Goal: Task Accomplishment & Management: Manage account settings

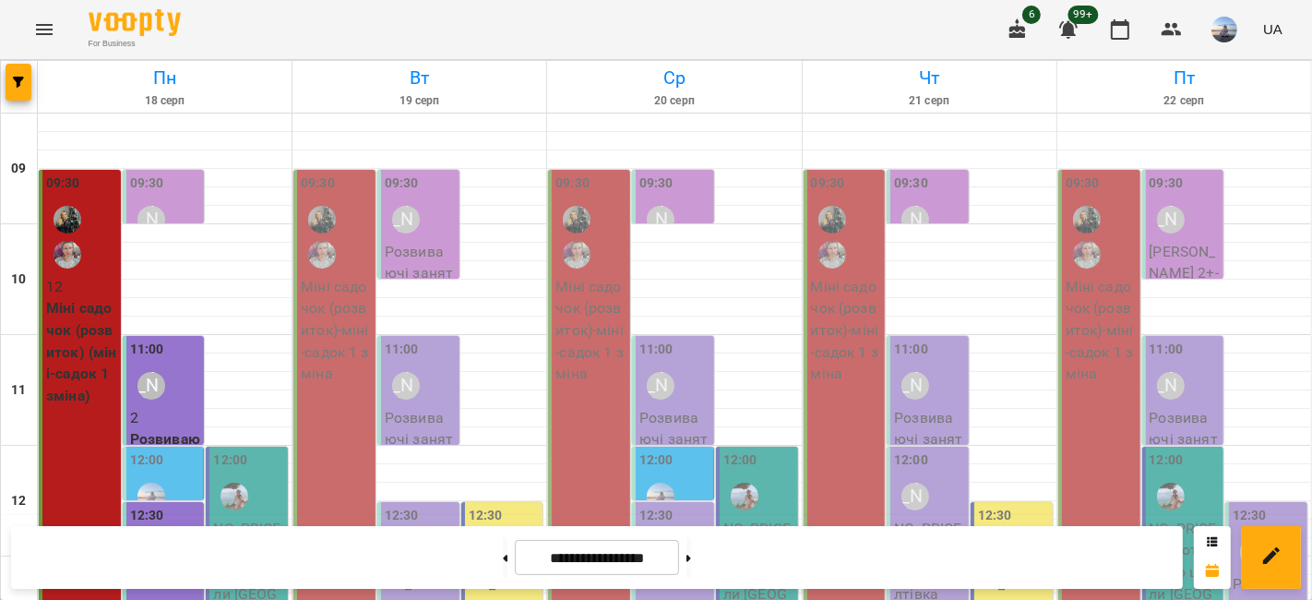
scroll to position [410, 0]
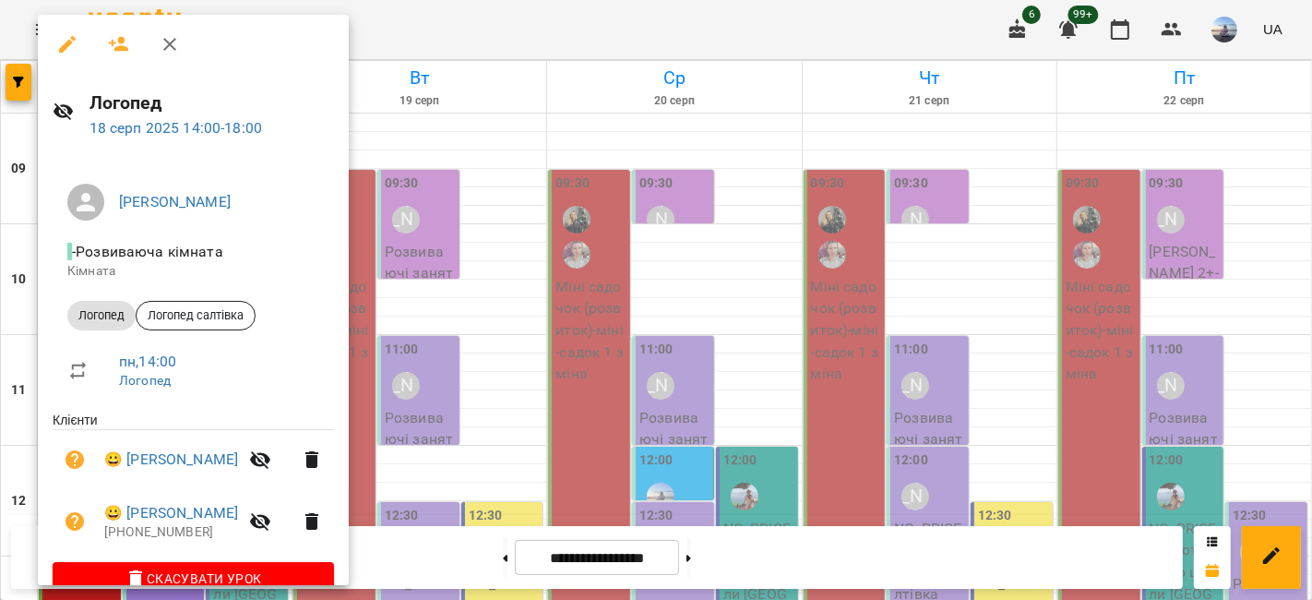
click at [123, 48] on icon "button" at bounding box center [119, 44] width 20 height 15
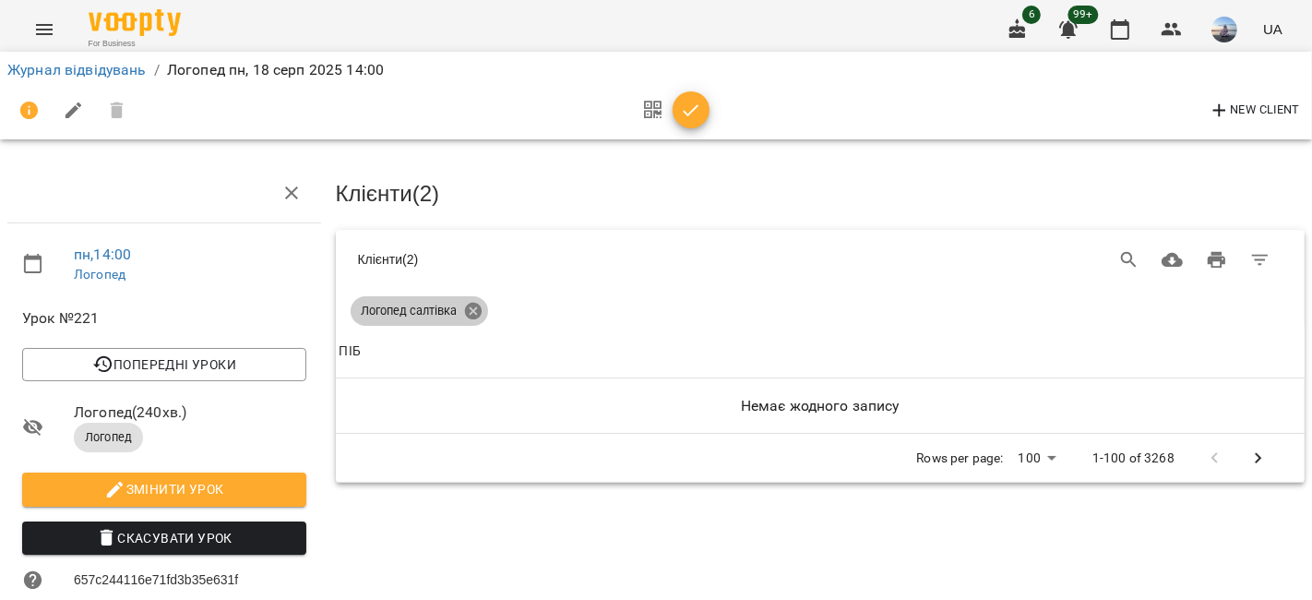
click at [471, 306] on icon at bounding box center [473, 311] width 20 height 20
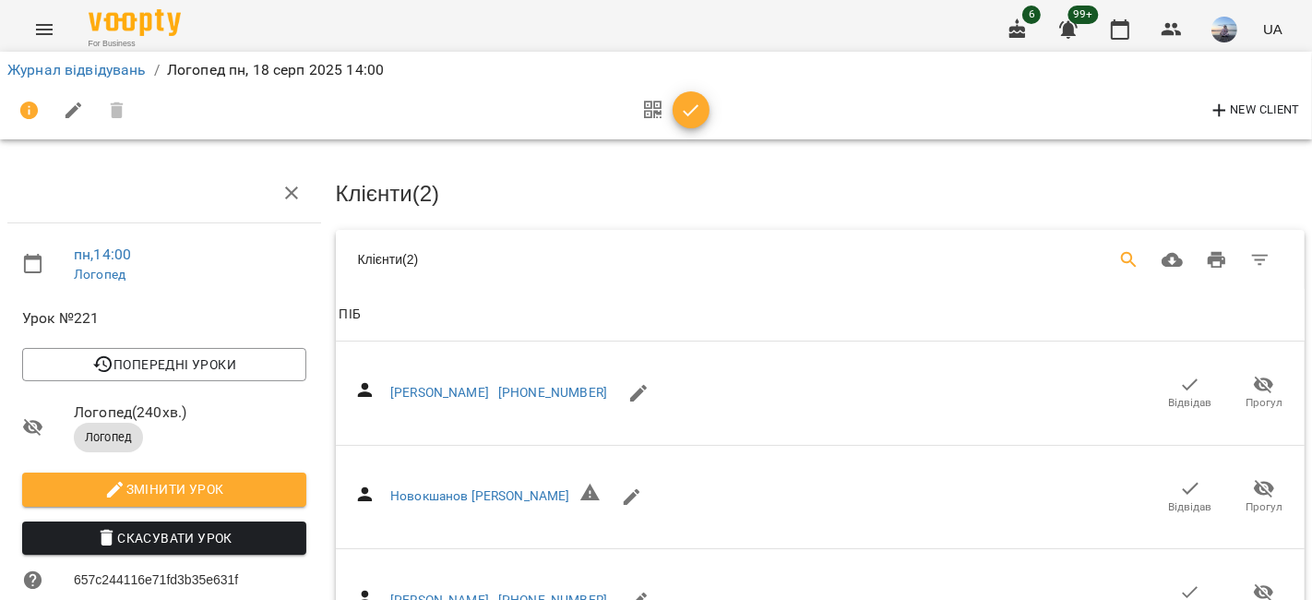
click at [1119, 263] on icon "Search" at bounding box center [1130, 260] width 22 height 22
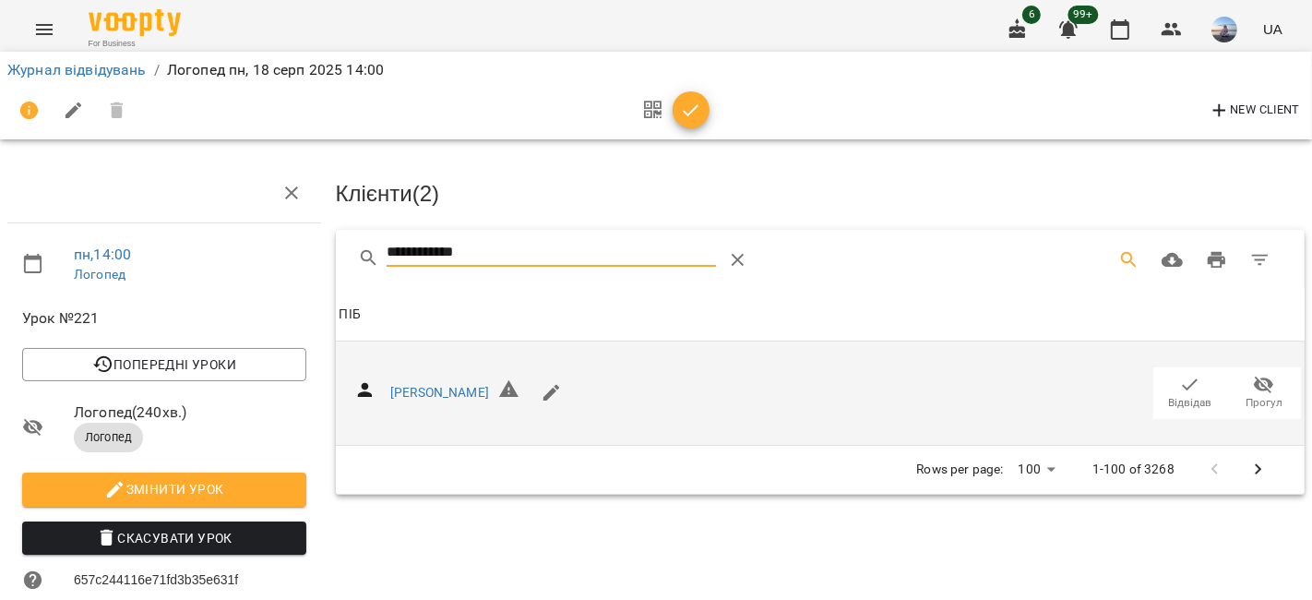
type input "**********"
click at [1179, 388] on icon "button" at bounding box center [1190, 385] width 22 height 22
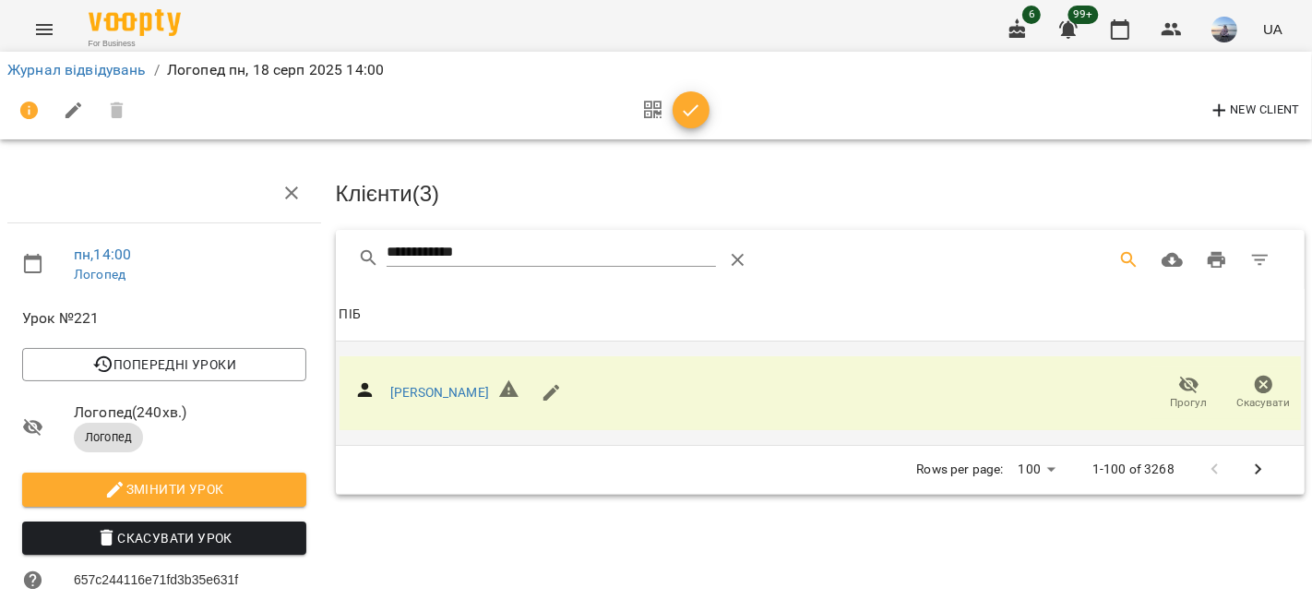
click at [686, 120] on icon "button" at bounding box center [691, 111] width 22 height 22
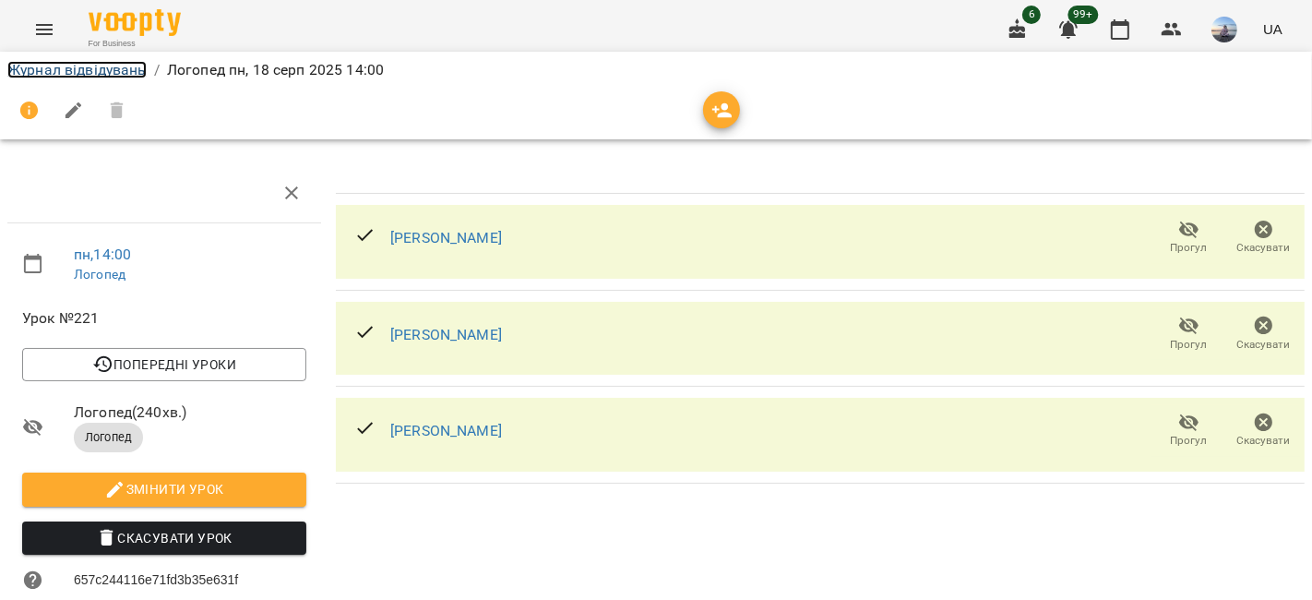
click at [83, 76] on link "Журнал відвідувань" at bounding box center [76, 70] width 139 height 18
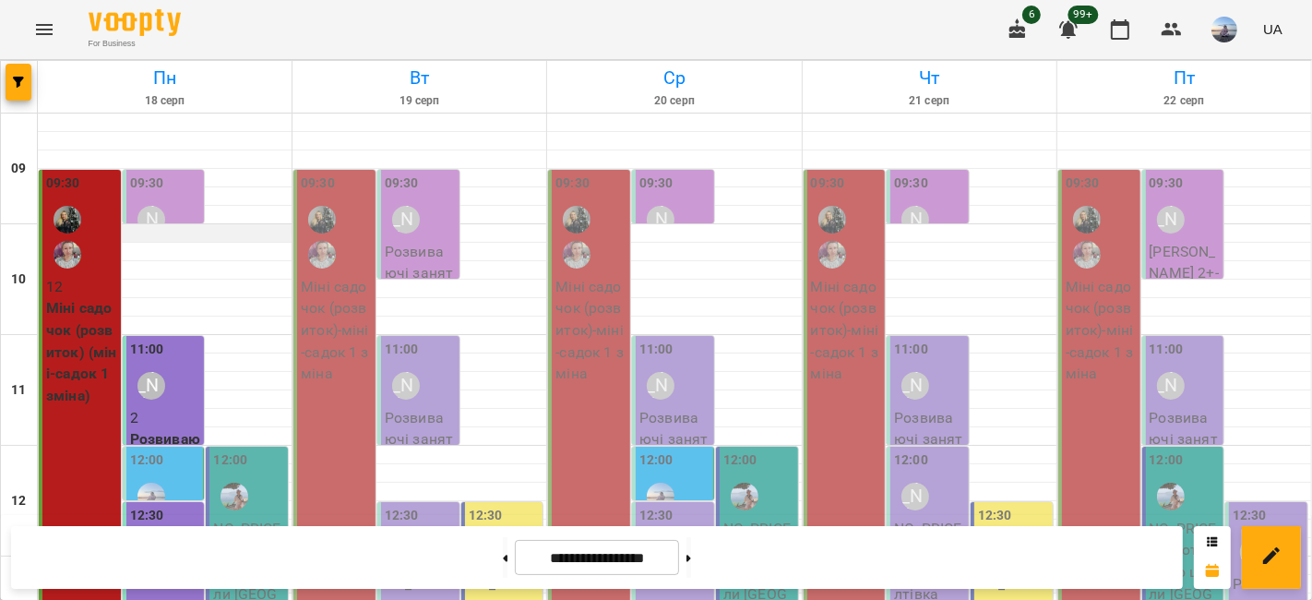
scroll to position [410, 0]
